Goal: Transaction & Acquisition: Purchase product/service

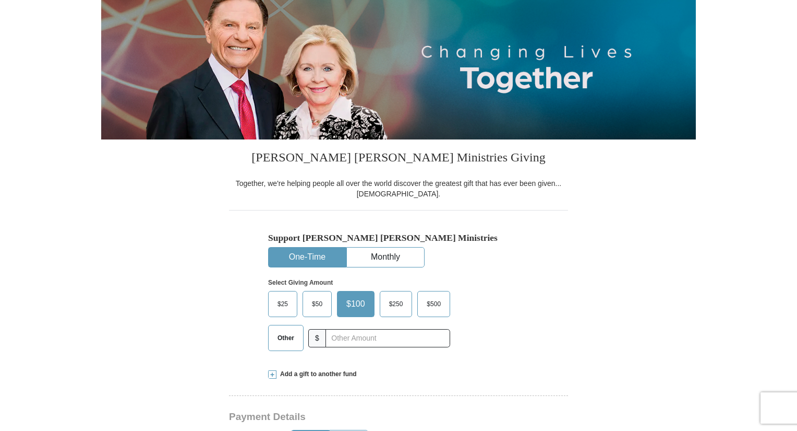
scroll to position [157, 0]
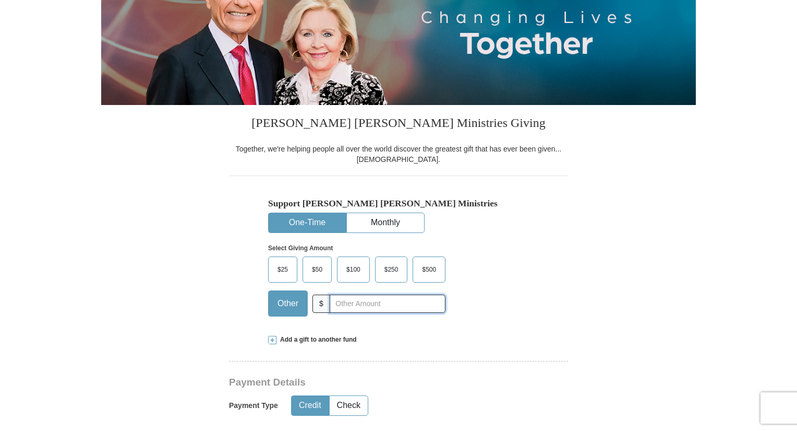
click at [335, 303] on input "text" at bounding box center [388, 303] width 116 height 18
type input "200"
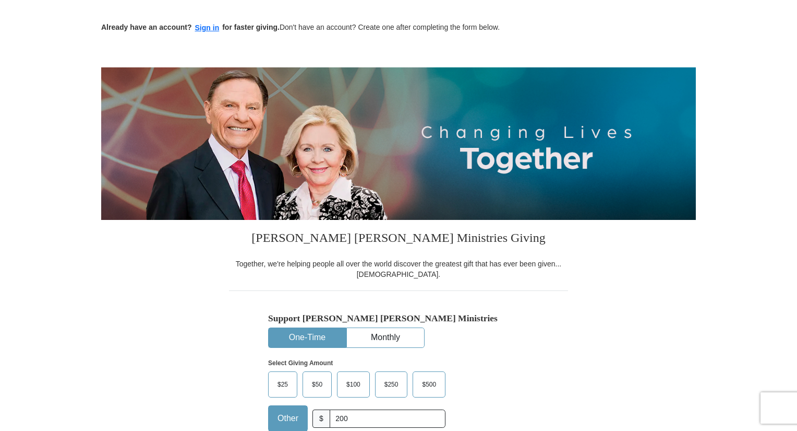
scroll to position [0, 0]
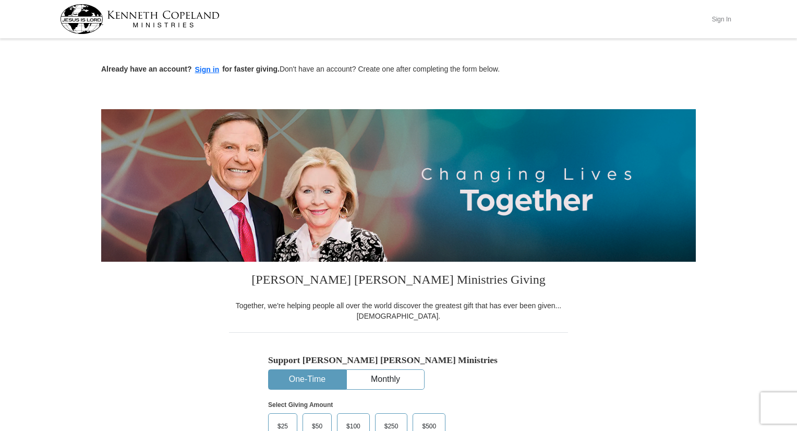
click at [723, 16] on button "Sign In" at bounding box center [721, 19] width 31 height 16
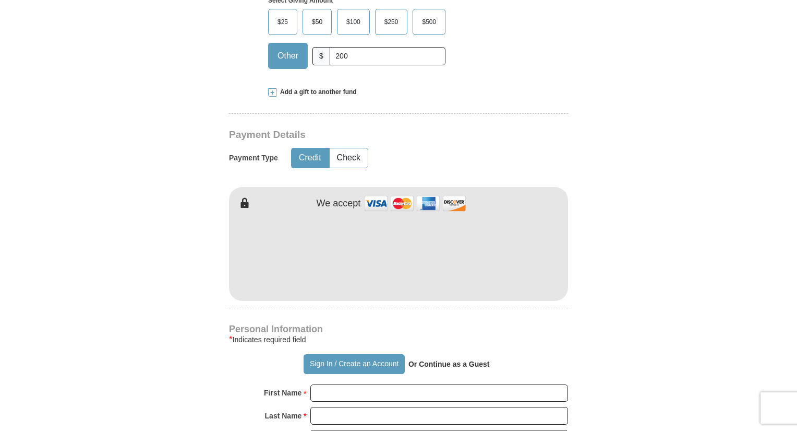
scroll to position [417, 0]
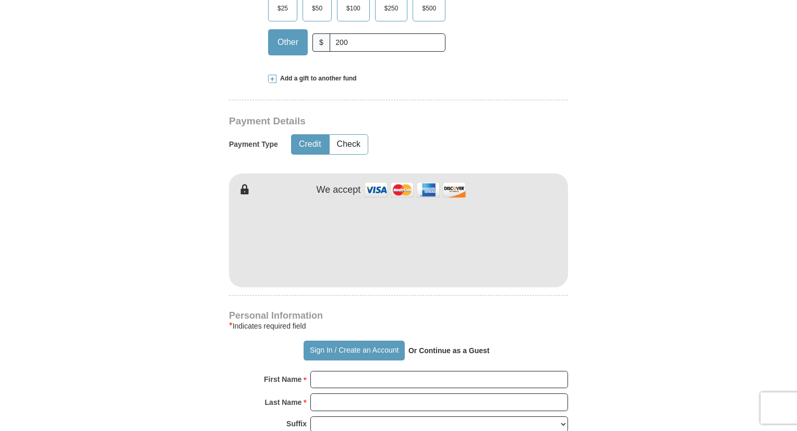
click at [633, 291] on form "Already have an account? Sign in for faster giving. Don't have an account? Crea…" at bounding box center [398, 264] width 595 height 1280
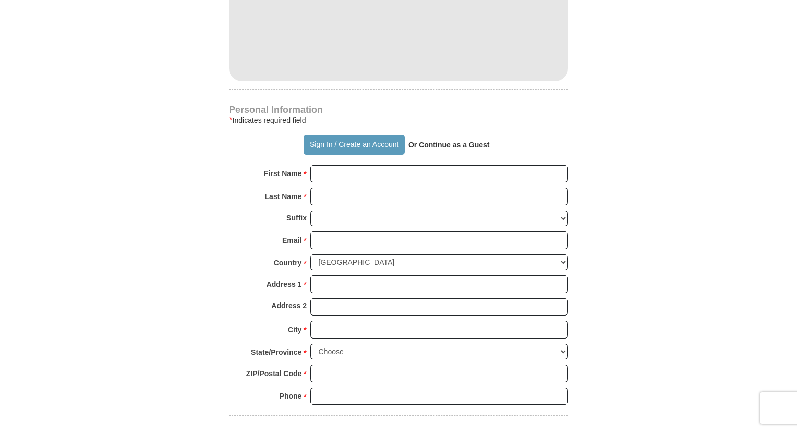
scroll to position [626, 0]
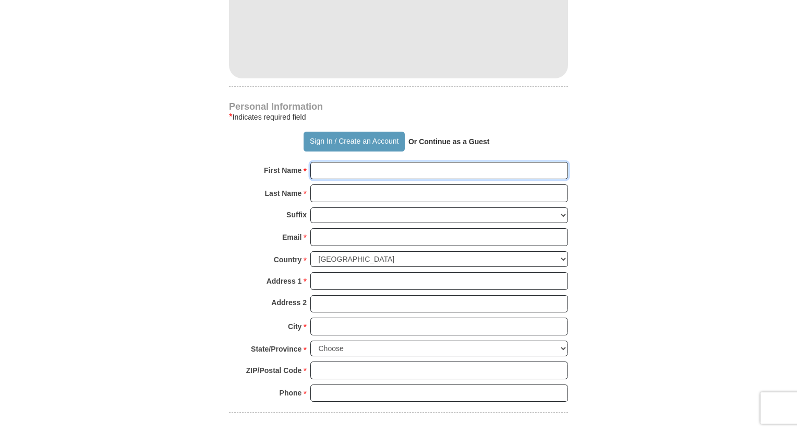
click at [330, 172] on input "First Name *" at bounding box center [439, 171] width 258 height 18
type input "Jare"
click at [344, 195] on input "Last Name *" at bounding box center [439, 193] width 258 height 18
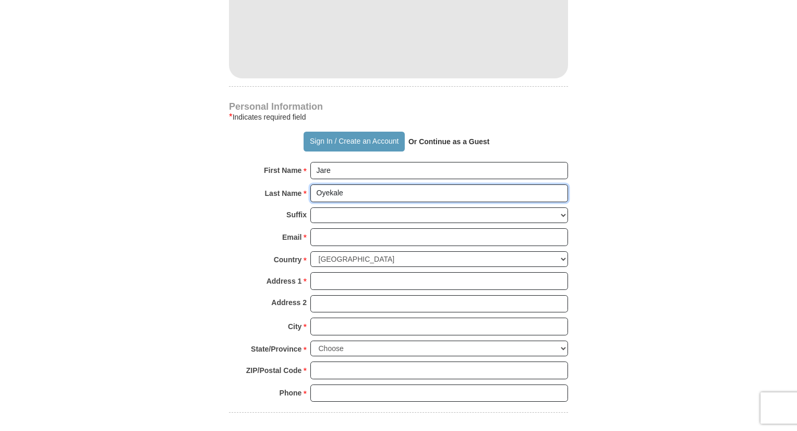
type input "Oyekale"
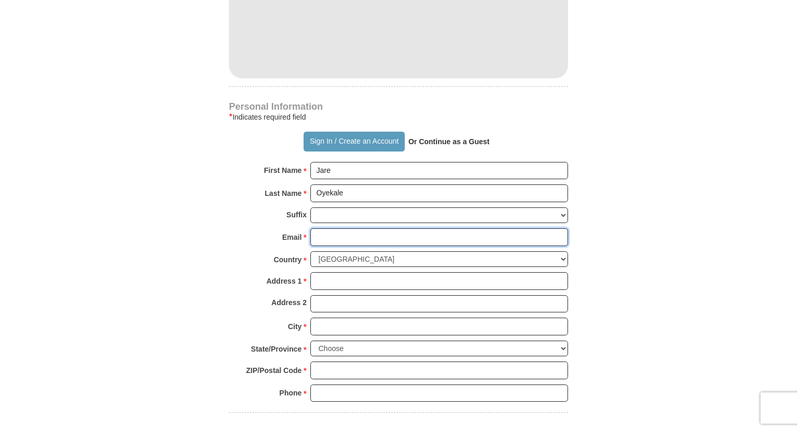
click at [331, 235] on input "Email *" at bounding box center [439, 237] width 258 height 18
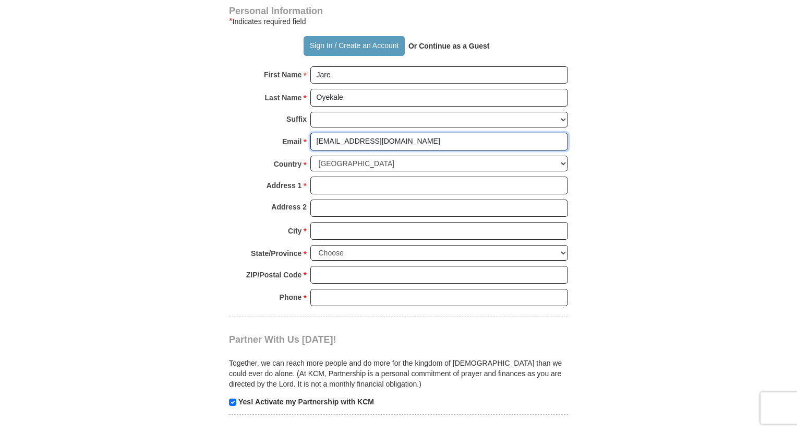
scroll to position [731, 0]
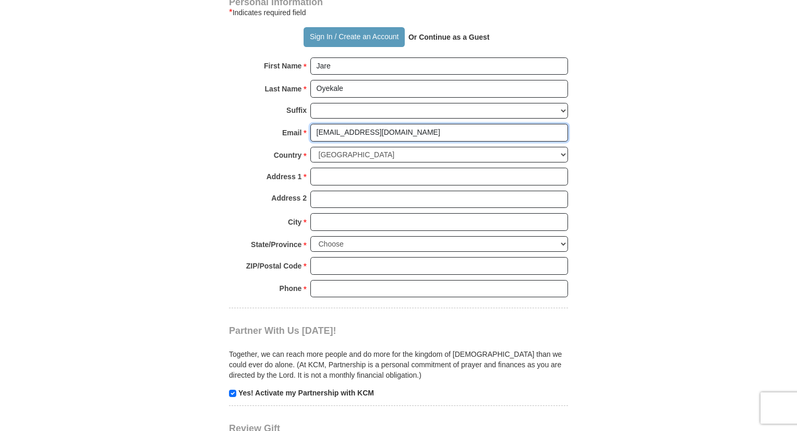
type input "[EMAIL_ADDRESS][DOMAIN_NAME]"
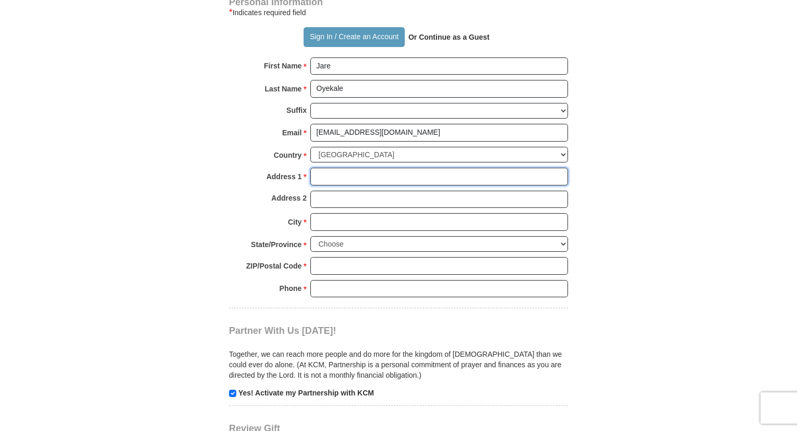
click at [333, 175] on input "Address 1 *" at bounding box center [439, 177] width 258 height 18
type input "[STREET_ADDRESS]"
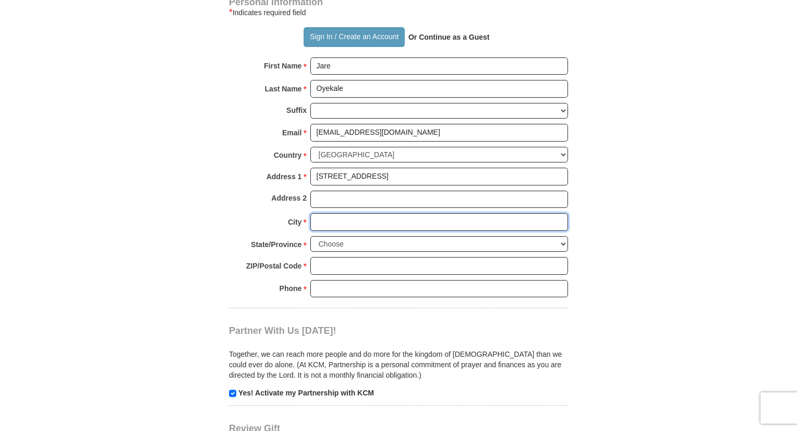
click at [330, 217] on input "City *" at bounding box center [439, 222] width 258 height 18
type input "Sachse"
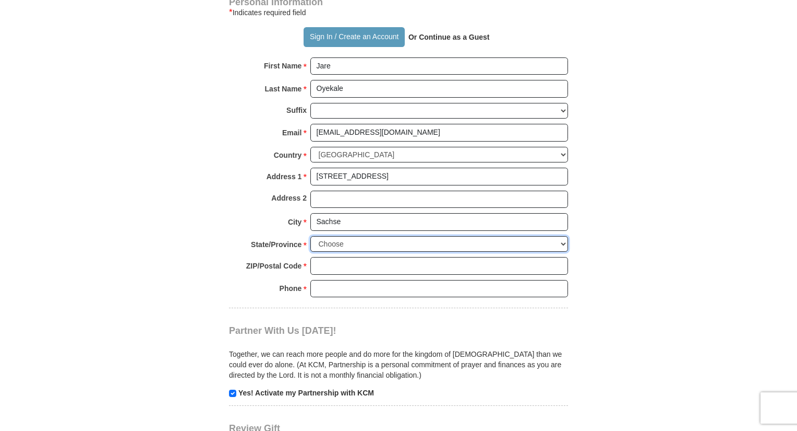
click at [339, 242] on select "Choose [US_STATE] [US_STATE] [US_STATE] [US_STATE] [US_STATE] Armed Forces Amer…" at bounding box center [439, 244] width 258 height 16
select select "[GEOGRAPHIC_DATA]"
click at [310, 236] on select "Choose [US_STATE] [US_STATE] [US_STATE] [US_STATE] [US_STATE] Armed Forces Amer…" at bounding box center [439, 244] width 258 height 16
click at [336, 262] on input "ZIP/Postal Code *" at bounding box center [439, 266] width 258 height 18
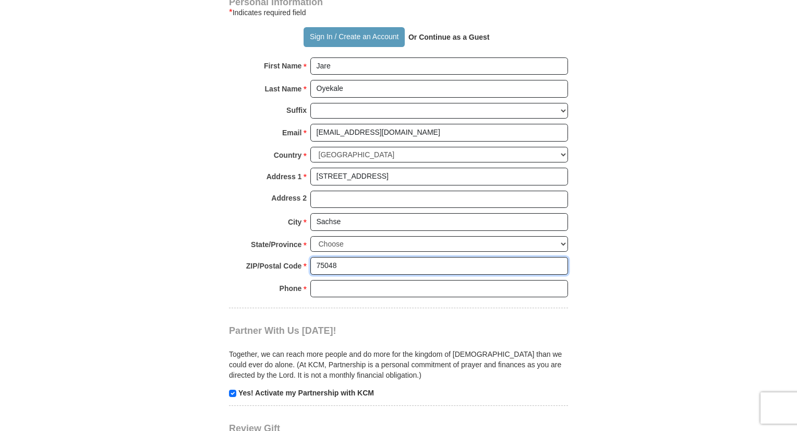
type input "75048"
click at [342, 287] on input "Phone * *" at bounding box center [439, 289] width 258 height 18
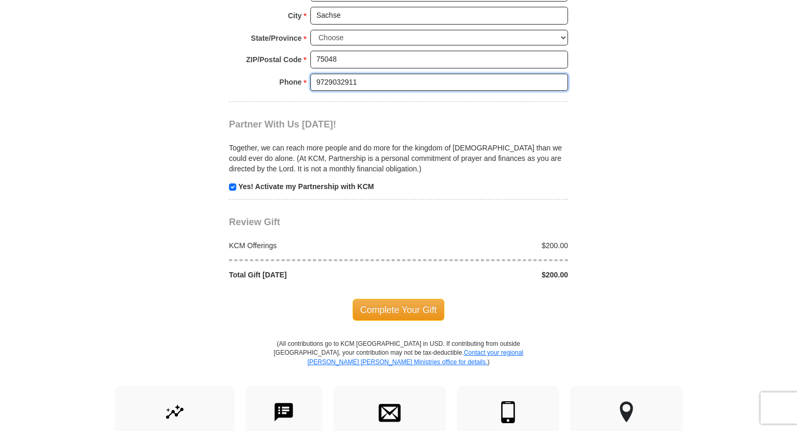
scroll to position [939, 0]
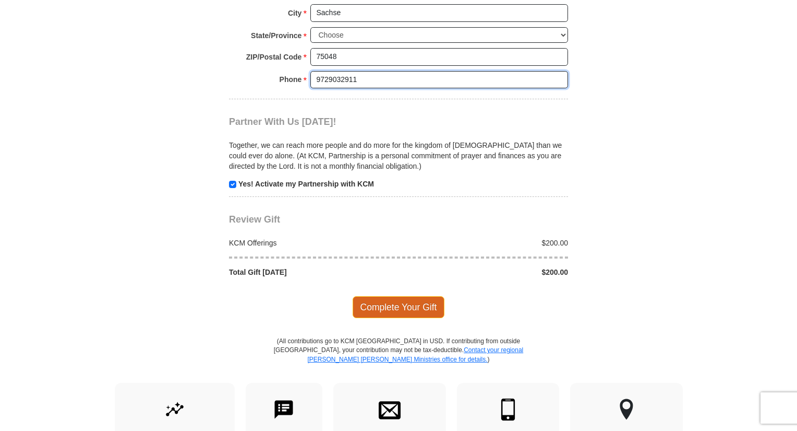
type input "9729032911"
click at [390, 302] on span "Complete Your Gift" at bounding box center [399, 307] width 92 height 22
